Goal: Information Seeking & Learning: Check status

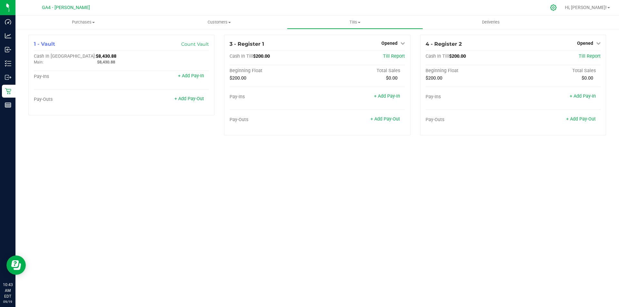
click at [557, 5] on icon at bounding box center [553, 7] width 7 height 7
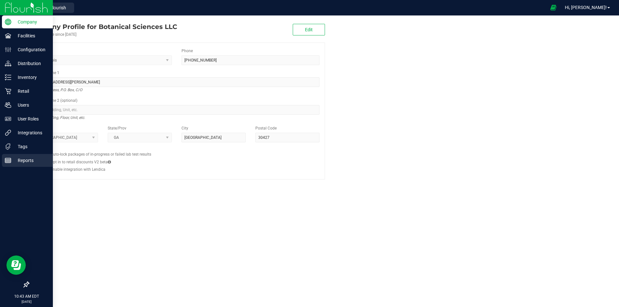
click at [15, 159] on p "Reports" at bounding box center [30, 161] width 39 height 8
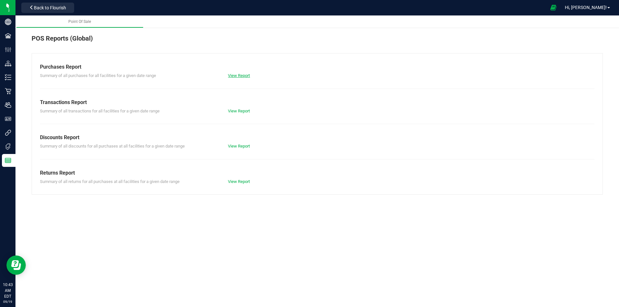
click at [235, 74] on link "View Report" at bounding box center [239, 75] width 22 height 5
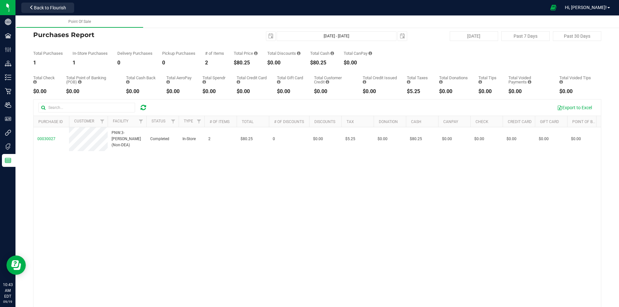
click at [146, 119] on div at bounding box center [146, 121] width 3 height 11
click at [143, 119] on span "Filter" at bounding box center [140, 121] width 5 height 5
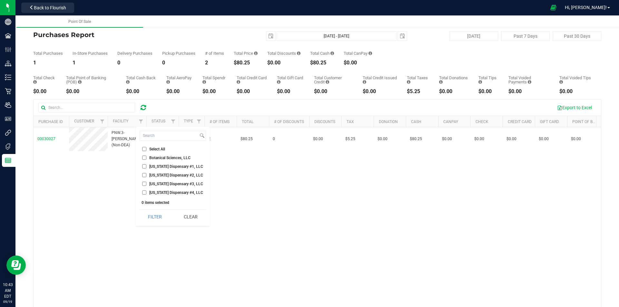
click at [157, 191] on span "[US_STATE] Dispensary #4, LLC" at bounding box center [176, 193] width 54 height 4
click at [146, 191] on input "[US_STATE] Dispensary #4, LLC" at bounding box center [144, 193] width 4 height 4
checkbox input "true"
click at [156, 212] on button "Filter" at bounding box center [155, 217] width 31 height 14
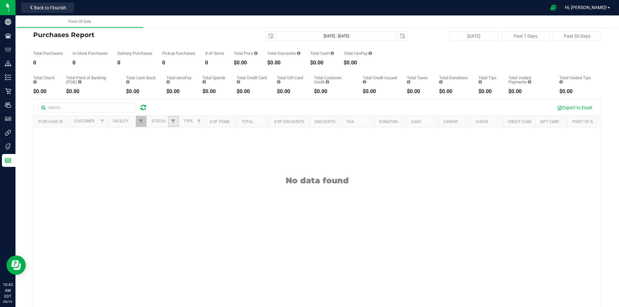
click at [170, 124] on link "Filter" at bounding box center [173, 121] width 11 height 11
click at [185, 167] on span "Completed" at bounding box center [191, 167] width 19 height 4
click at [179, 167] on input "Completed" at bounding box center [176, 166] width 4 height 4
checkbox input "true"
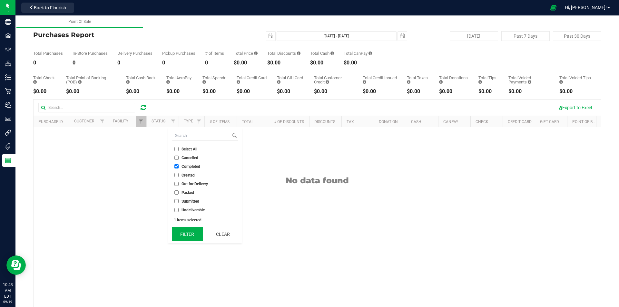
click at [183, 237] on button "Filter" at bounding box center [187, 234] width 31 height 14
